Goal: Check status: Check status

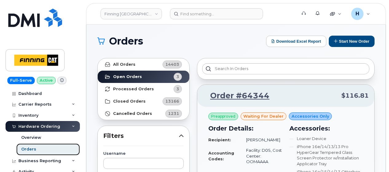
click at [41, 149] on link "Orders" at bounding box center [48, 149] width 64 height 12
click at [42, 147] on link "Orders" at bounding box center [48, 149] width 64 height 12
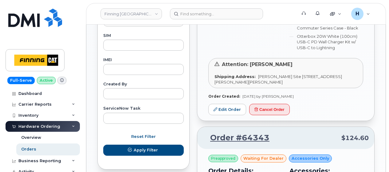
scroll to position [338, 0]
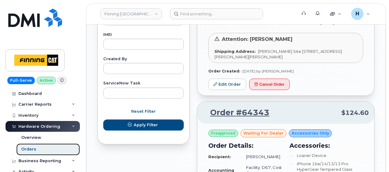
click at [55, 147] on link "Orders" at bounding box center [48, 149] width 64 height 12
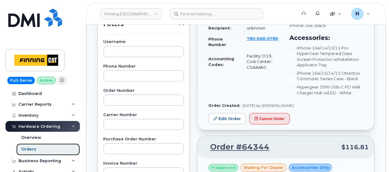
scroll to position [123, 0]
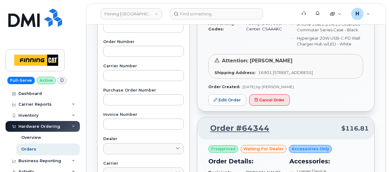
scroll to position [61, 0]
